Goal: Find specific page/section: Find specific page/section

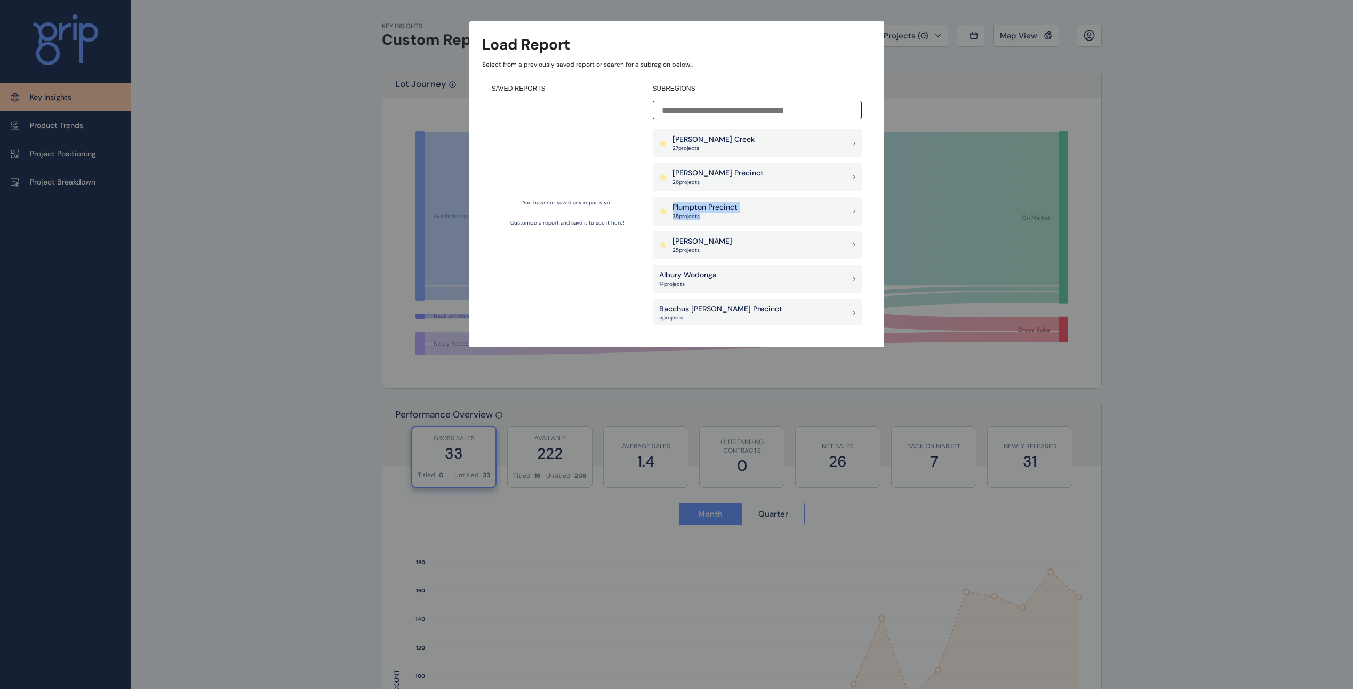
drag, startPoint x: 1064, startPoint y: 180, endPoint x: 1050, endPoint y: 194, distance: 20.0
click at [1050, 194] on div "Load Report Select from a previously saved report or search for a subregion bel…" at bounding box center [676, 163] width 1353 height 326
click at [782, 208] on div "Plumpton Precinct 35 project s" at bounding box center [757, 211] width 209 height 29
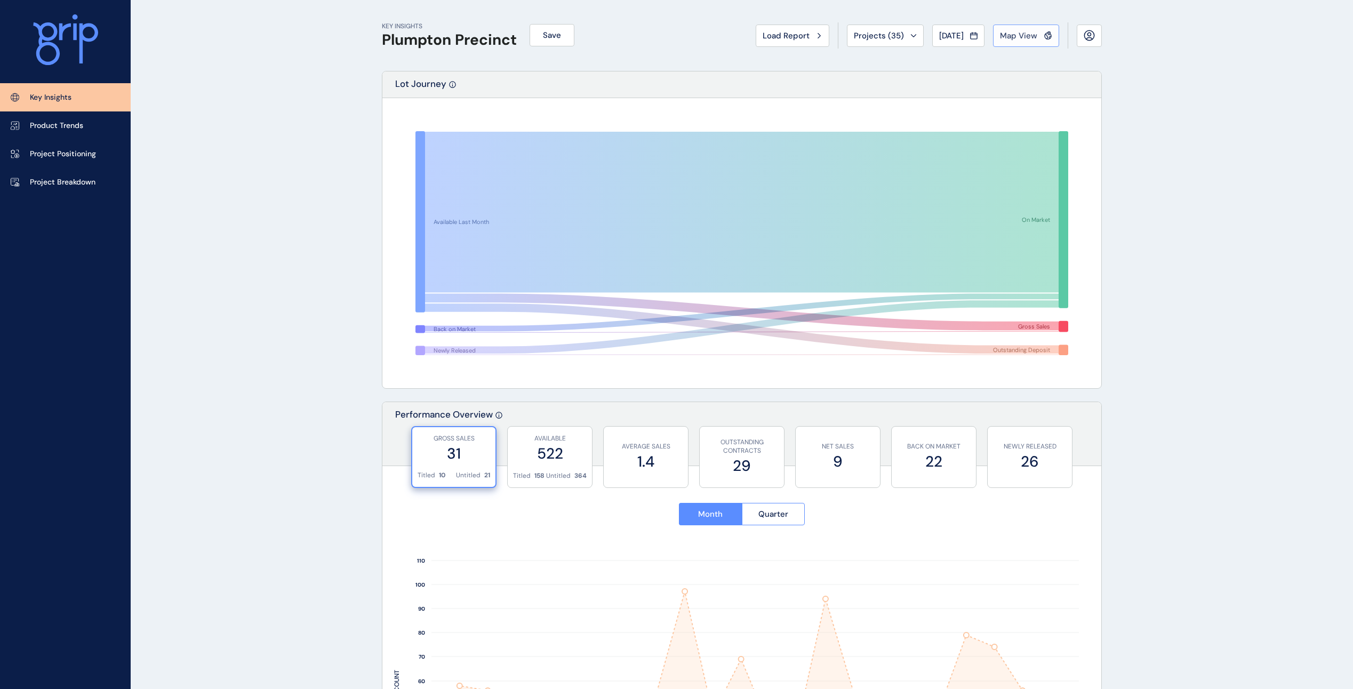
click at [1000, 37] on button "Map View" at bounding box center [1026, 36] width 66 height 22
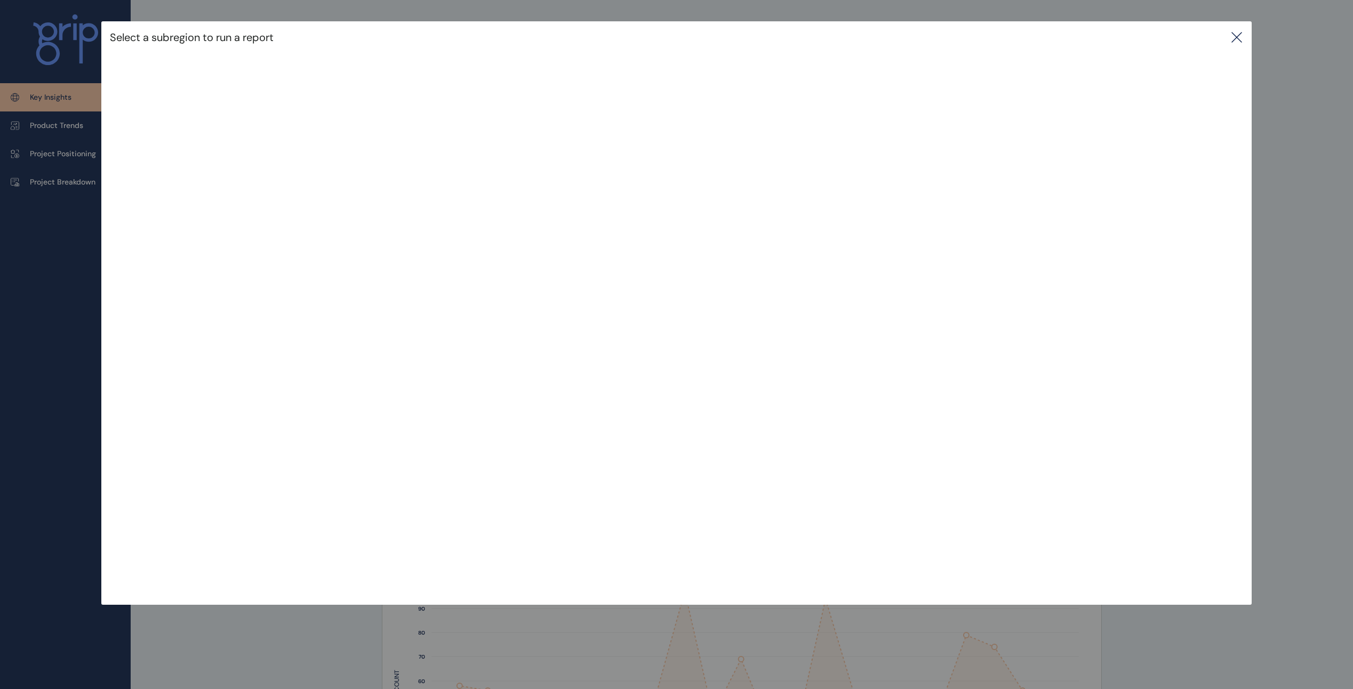
click at [210, 52] on div "Select a subregion to run a report" at bounding box center [676, 37] width 1150 height 32
